Goal: Information Seeking & Learning: Learn about a topic

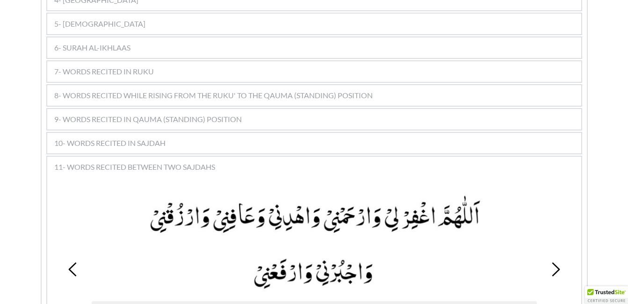
click at [393, 231] on picture at bounding box center [314, 242] width 445 height 99
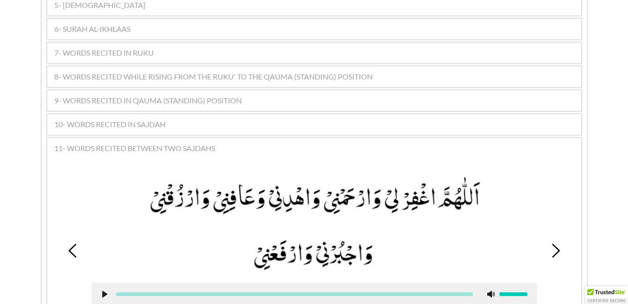
scroll to position [756, 0]
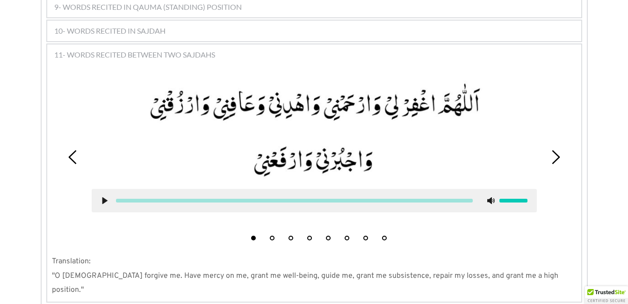
click at [273, 236] on button "2" at bounding box center [272, 238] width 5 height 5
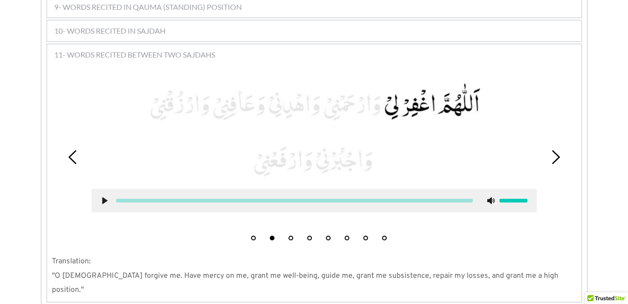
click at [106, 197] on icon at bounding box center [104, 200] width 7 height 7
click at [103, 197] on use at bounding box center [104, 200] width 6 height 7
click at [293, 227] on div "1 2 3 4 5 6 7 8" at bounding box center [314, 157] width 525 height 176
click at [292, 236] on button "3" at bounding box center [291, 238] width 5 height 5
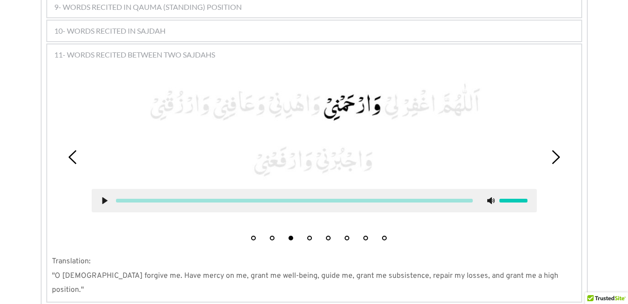
click at [310, 236] on button "4" at bounding box center [309, 238] width 5 height 5
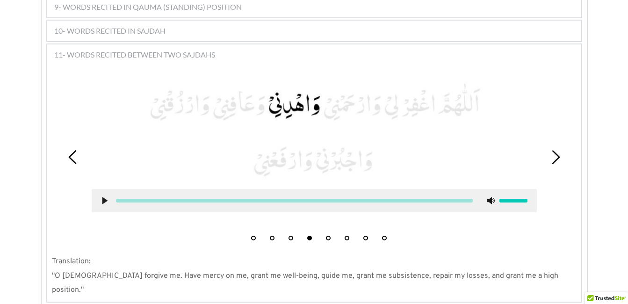
click at [102, 197] on icon at bounding box center [104, 200] width 7 height 7
click at [105, 197] on use at bounding box center [104, 200] width 6 height 7
click at [178, 224] on div "1 2 3 4 5 6 7 8" at bounding box center [314, 157] width 525 height 176
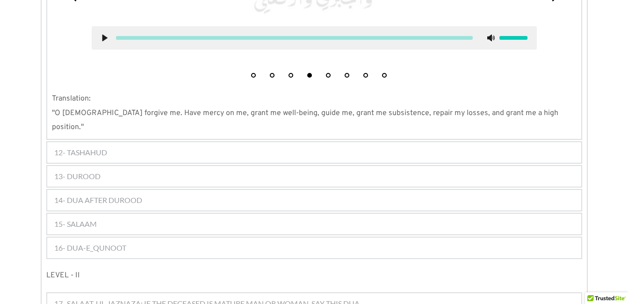
scroll to position [924, 0]
